Goal: Information Seeking & Learning: Learn about a topic

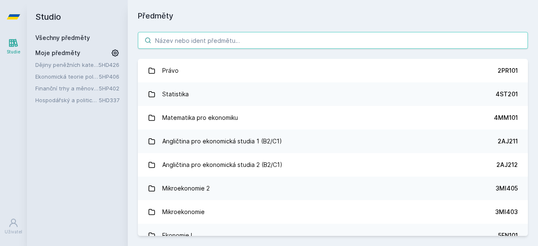
click at [201, 43] on input "search" at bounding box center [333, 40] width 390 height 17
paste input "5IE470"
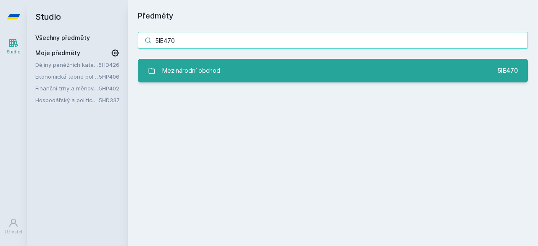
type input "5IE470"
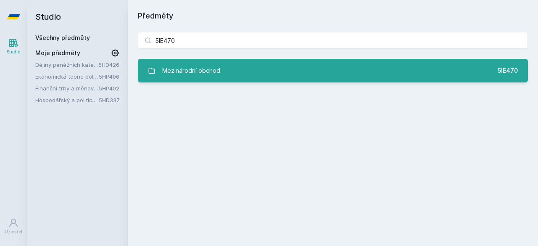
click at [181, 70] on font "Mezinárodní obchod" at bounding box center [191, 70] width 58 height 7
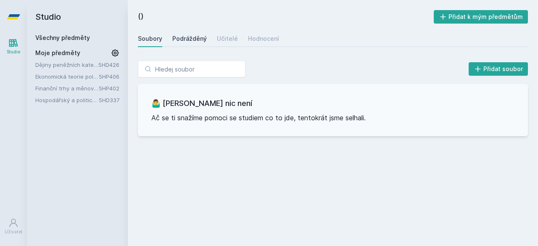
click at [181, 40] on font "Podrážděný" at bounding box center [189, 38] width 34 height 7
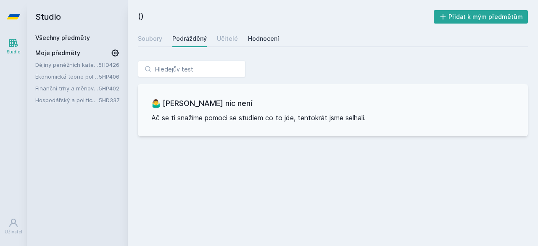
click at [266, 38] on font "Hodnocení" at bounding box center [263, 38] width 31 height 7
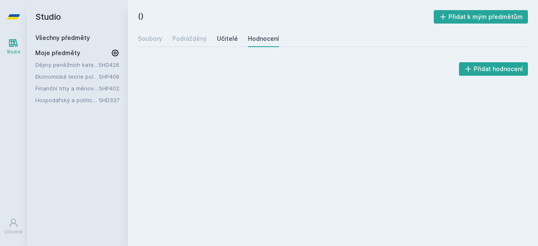
drag, startPoint x: 236, startPoint y: 36, endPoint x: 229, endPoint y: 35, distance: 6.8
click at [234, 35] on div "Soubory Podrážděný Učitelé Hodnocení" at bounding box center [333, 38] width 390 height 17
click at [226, 35] on font "Učitelé" at bounding box center [227, 38] width 21 height 7
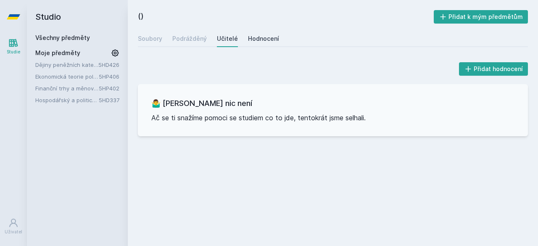
click at [252, 42] on div "Hodnocení" at bounding box center [263, 38] width 31 height 8
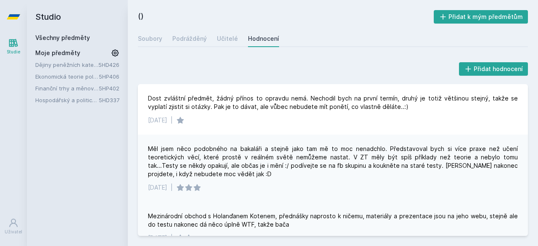
scroll to position [75, 0]
